Goal: Browse casually

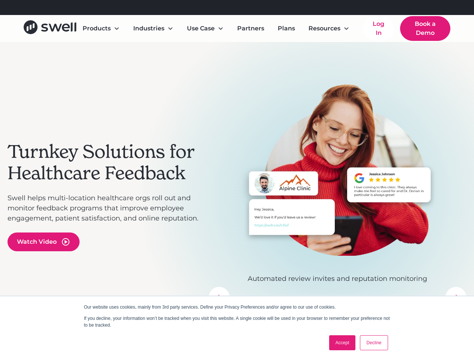
click at [305, 8] on icon at bounding box center [302, 7] width 5 height 5
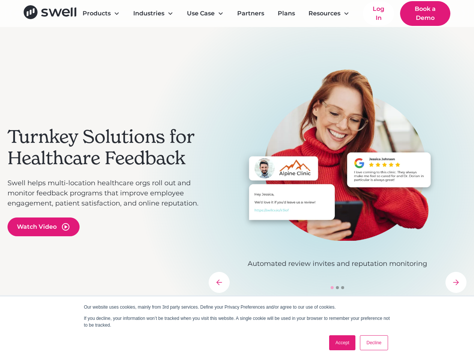
click at [101, 29] on div "Turnkey Solutions for Healthcare Feedback Swell helps multi-location healthcare…" at bounding box center [237, 181] width 459 height 308
click at [153, 29] on div "Turnkey Solutions for Healthcare Feedback Swell helps multi-location healthcare…" at bounding box center [237, 181] width 459 height 308
click at [205, 29] on div "Turnkey Solutions for Healthcare Feedback Swell helps multi-location healthcare…" at bounding box center [237, 181] width 459 height 308
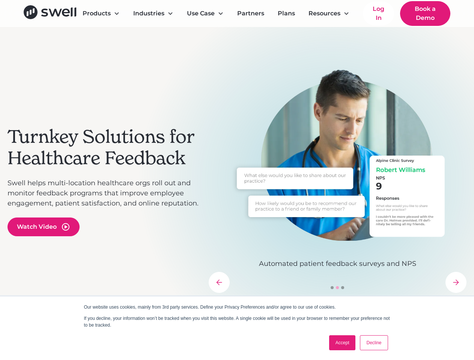
click at [329, 29] on div "Turnkey Solutions for Healthcare Feedback Swell helps multi-location healthcare…" at bounding box center [237, 181] width 459 height 308
click at [44, 242] on div "Turnkey Solutions for Healthcare Feedback Swell helps multi-location healthcare…" at bounding box center [105, 181] width 194 height 224
click at [338, 196] on img "2 of 3" at bounding box center [338, 155] width 258 height 172
